Goal: Task Accomplishment & Management: Use online tool/utility

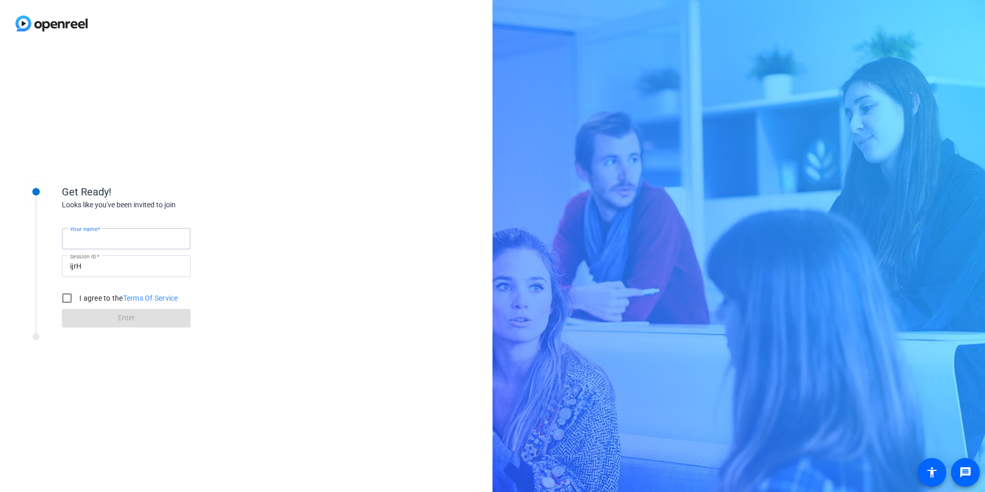
click at [158, 237] on input "Your name" at bounding box center [126, 238] width 112 height 12
type input "[PERSON_NAME]"
click at [285, 208] on div "Get Ready! Looks like you've been invited to join Your name [PERSON_NAME] Sessi…" at bounding box center [246, 269] width 493 height 445
click at [68, 299] on input "I agree to the Terms Of Service" at bounding box center [67, 298] width 21 height 21
checkbox input "true"
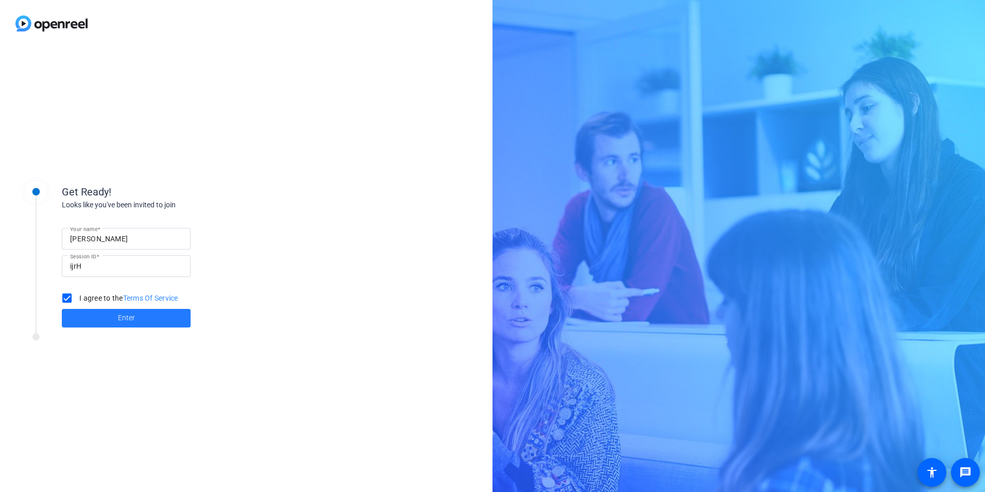
click at [123, 319] on span "Enter" at bounding box center [126, 317] width 17 height 11
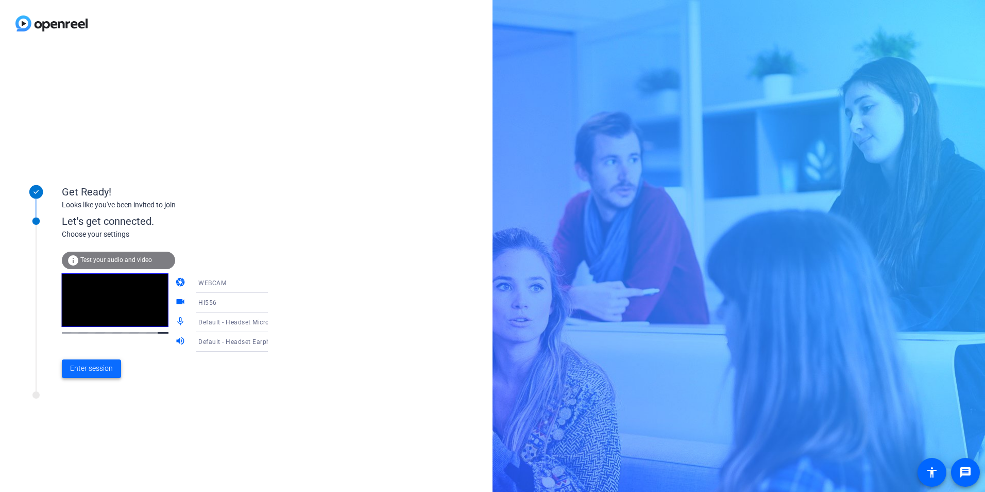
click at [94, 365] on span "Enter session" at bounding box center [91, 368] width 43 height 11
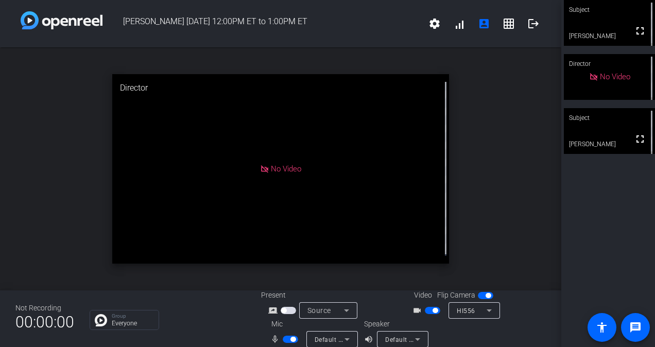
click at [285, 340] on span "button" at bounding box center [290, 339] width 15 height 7
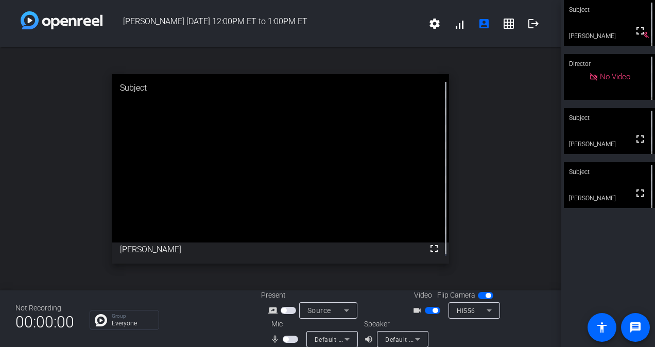
click at [292, 338] on span "button" at bounding box center [290, 339] width 15 height 7
click at [323, 308] on span "Source" at bounding box center [320, 311] width 24 height 8
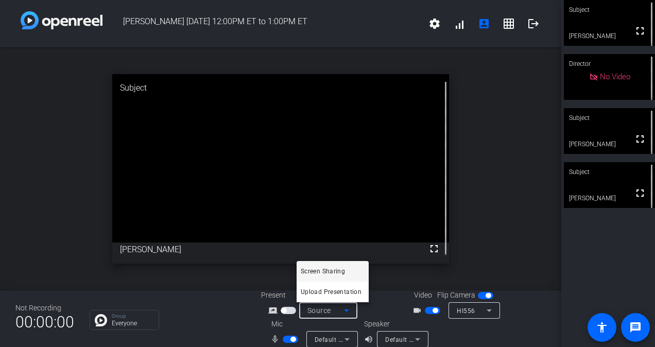
click at [341, 270] on span "Screen Sharing" at bounding box center [323, 271] width 44 height 12
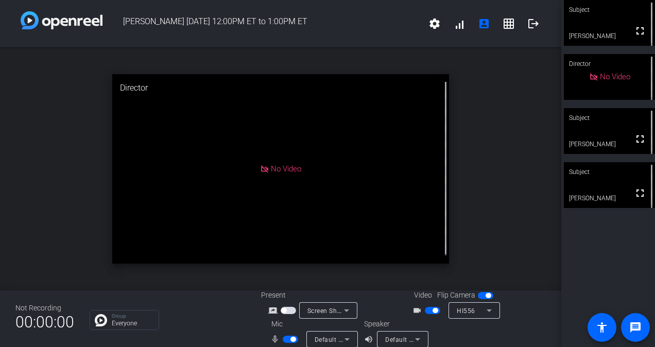
click at [288, 307] on span "button" at bounding box center [288, 310] width 15 height 7
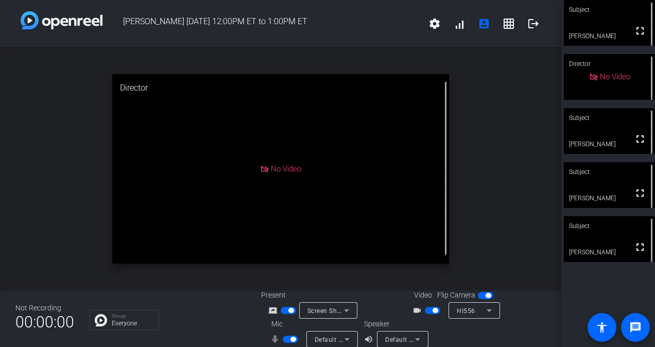
click at [291, 337] on span "button" at bounding box center [293, 339] width 5 height 5
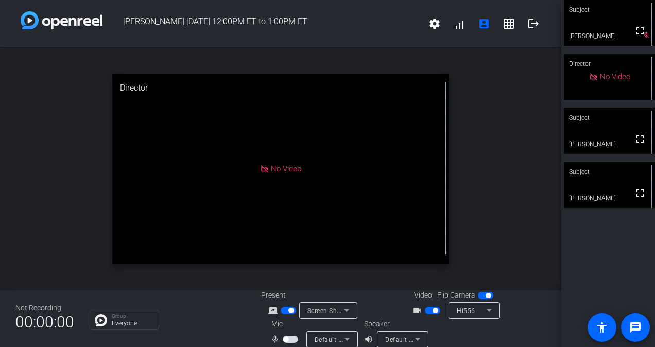
click at [293, 337] on span "button" at bounding box center [290, 339] width 15 height 7
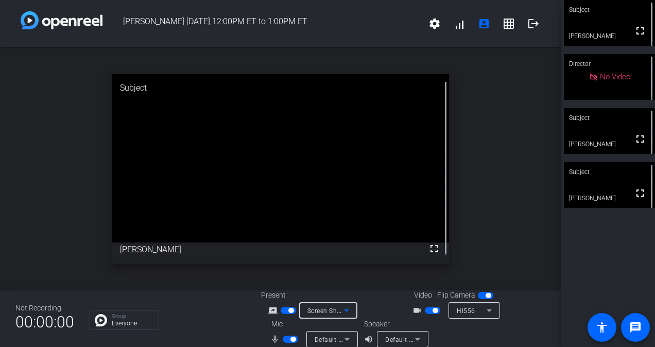
click at [335, 305] on div "Screen Sharing" at bounding box center [326, 311] width 37 height 13
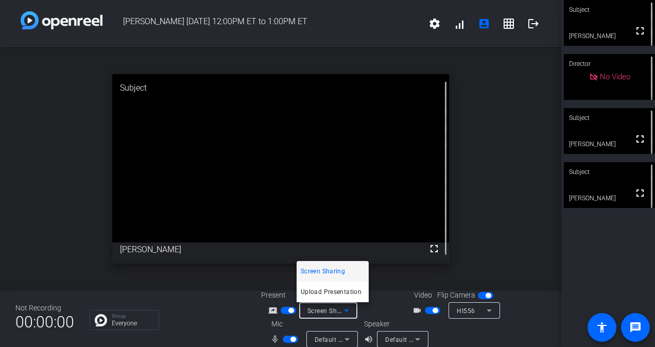
click at [325, 270] on span "Screen Sharing" at bounding box center [323, 271] width 44 height 12
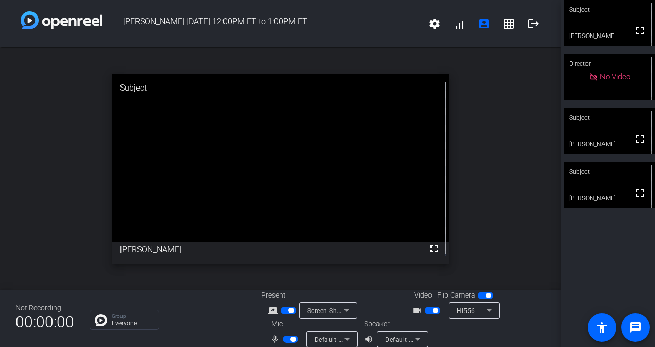
click at [289, 310] on span "button" at bounding box center [291, 310] width 5 height 5
click at [286, 310] on span "button" at bounding box center [288, 310] width 15 height 7
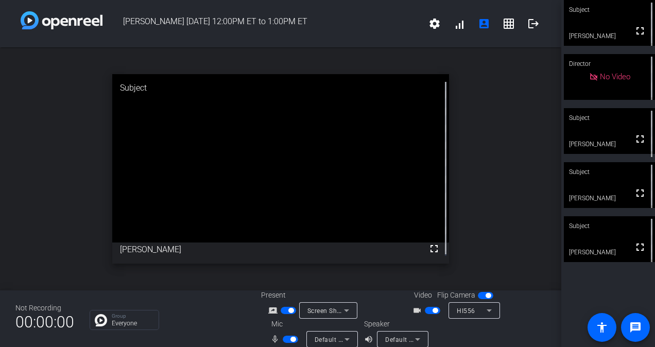
click at [433, 308] on span "button" at bounding box center [435, 310] width 5 height 5
click at [284, 340] on span "button" at bounding box center [290, 339] width 15 height 7
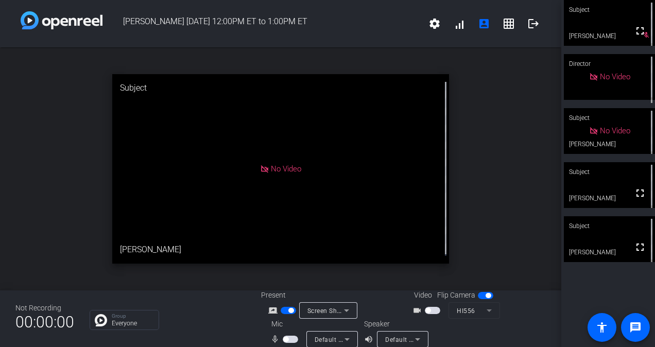
click at [284, 340] on span "button" at bounding box center [285, 339] width 5 height 5
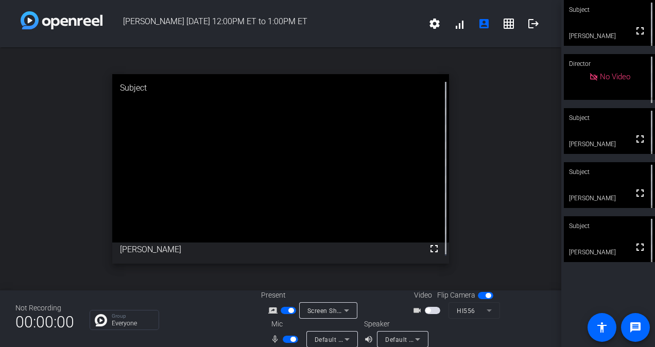
click at [291, 340] on span "button" at bounding box center [293, 339] width 5 height 5
click at [290, 340] on span "button" at bounding box center [290, 339] width 15 height 7
click at [429, 308] on span "button" at bounding box center [432, 310] width 15 height 7
click at [285, 340] on span "button" at bounding box center [290, 339] width 15 height 7
click at [285, 340] on span "button" at bounding box center [285, 339] width 5 height 5
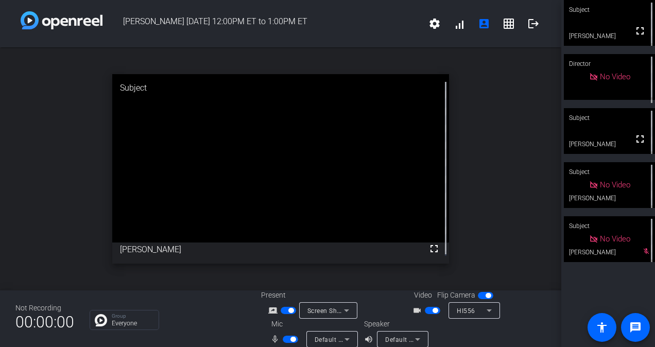
click at [284, 338] on span "button" at bounding box center [290, 339] width 15 height 7
click at [243, 308] on openreel-chat-list "Group Everyone" at bounding box center [168, 319] width 156 height 23
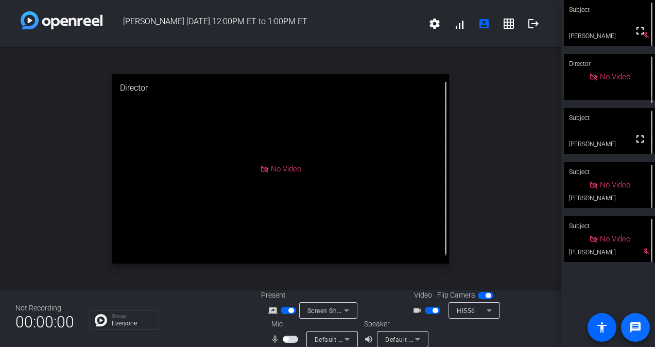
click at [637, 330] on mat-icon "message" at bounding box center [636, 328] width 12 height 12
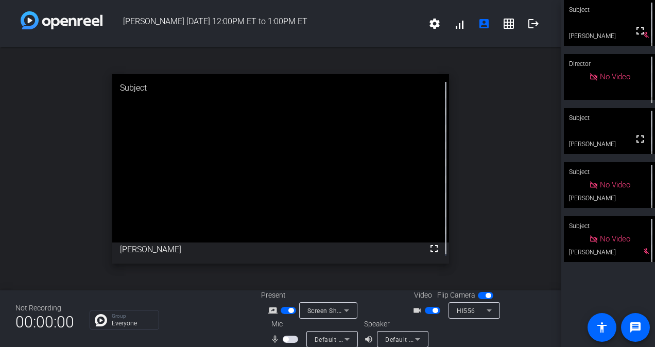
click at [429, 308] on span "button" at bounding box center [432, 310] width 15 height 7
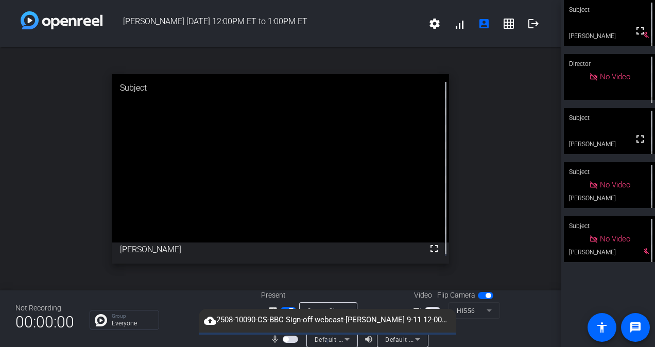
click at [291, 340] on span "button" at bounding box center [290, 339] width 15 height 7
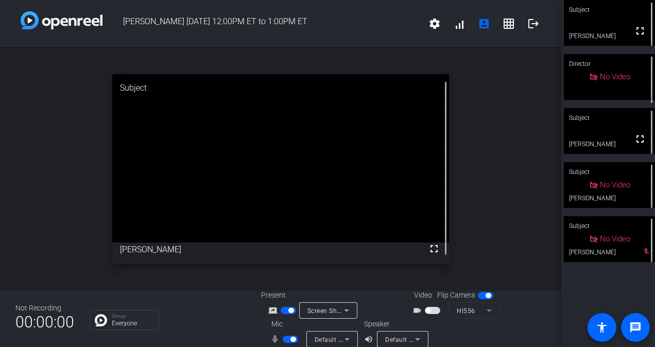
click at [289, 312] on span "button" at bounding box center [291, 310] width 5 height 5
click at [430, 311] on span "button" at bounding box center [432, 310] width 15 height 7
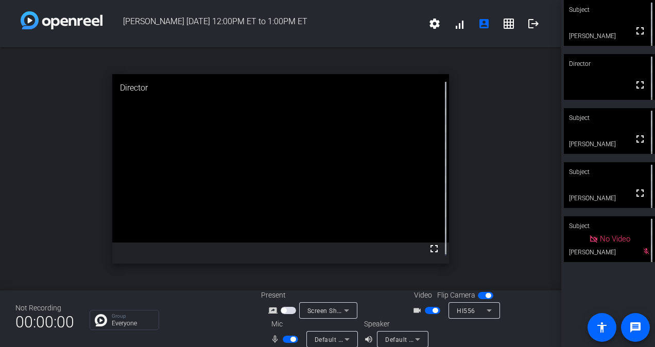
click at [285, 338] on span "button" at bounding box center [290, 339] width 15 height 7
click at [285, 338] on span "button" at bounding box center [285, 339] width 5 height 5
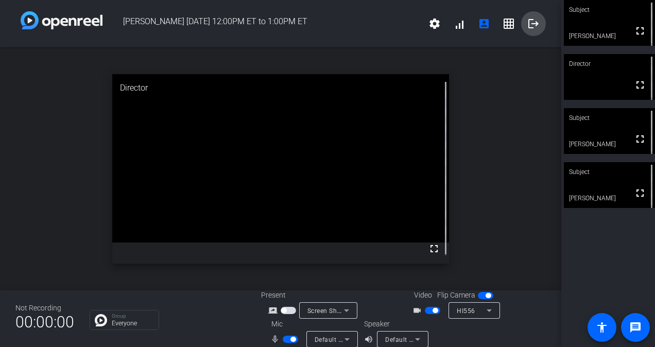
click at [528, 22] on mat-icon "logout" at bounding box center [534, 24] width 12 height 12
